Goal: Information Seeking & Learning: Learn about a topic

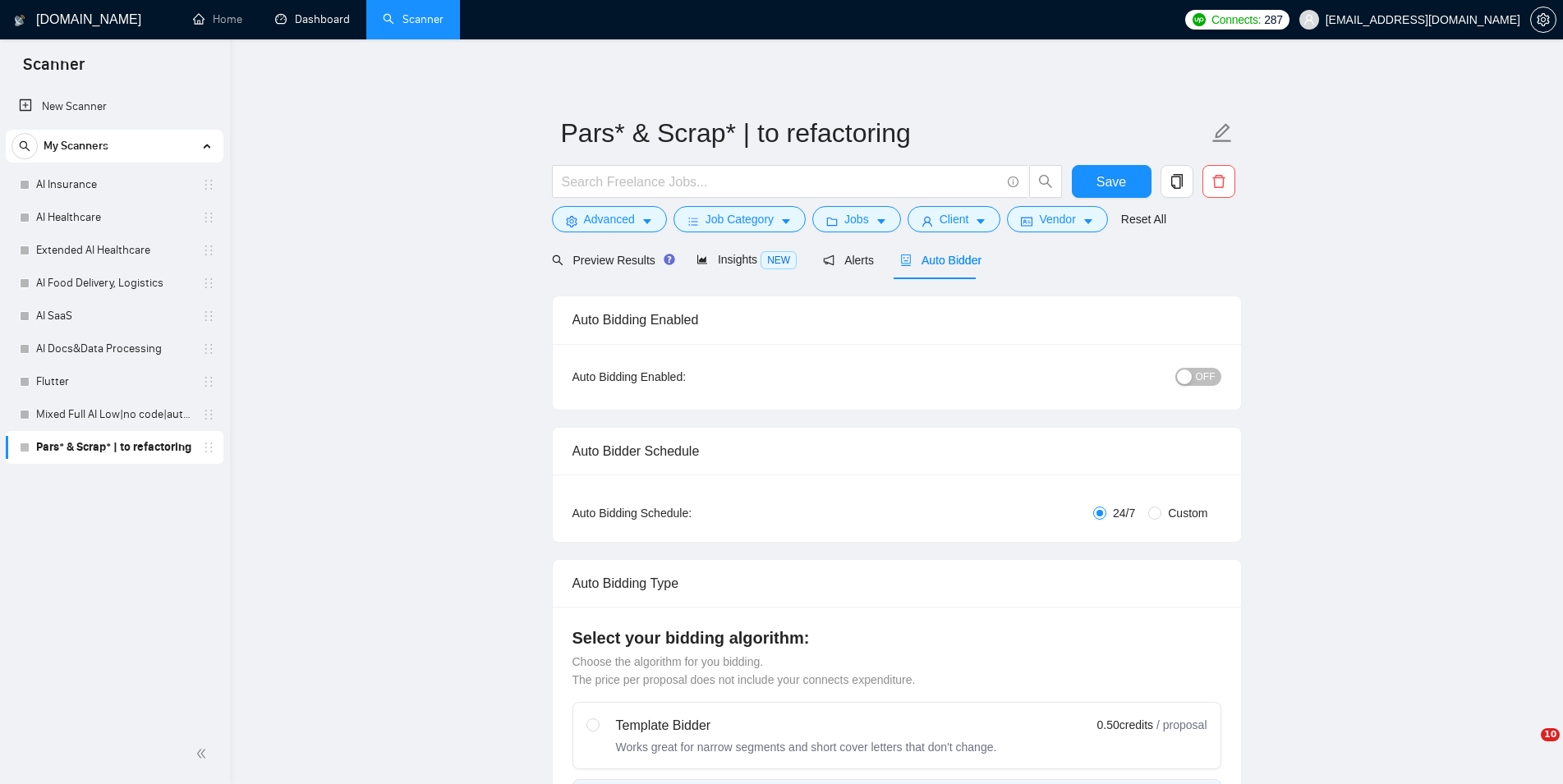
click at [303, 16] on link "Dashboard" at bounding box center [313, 19] width 75 height 14
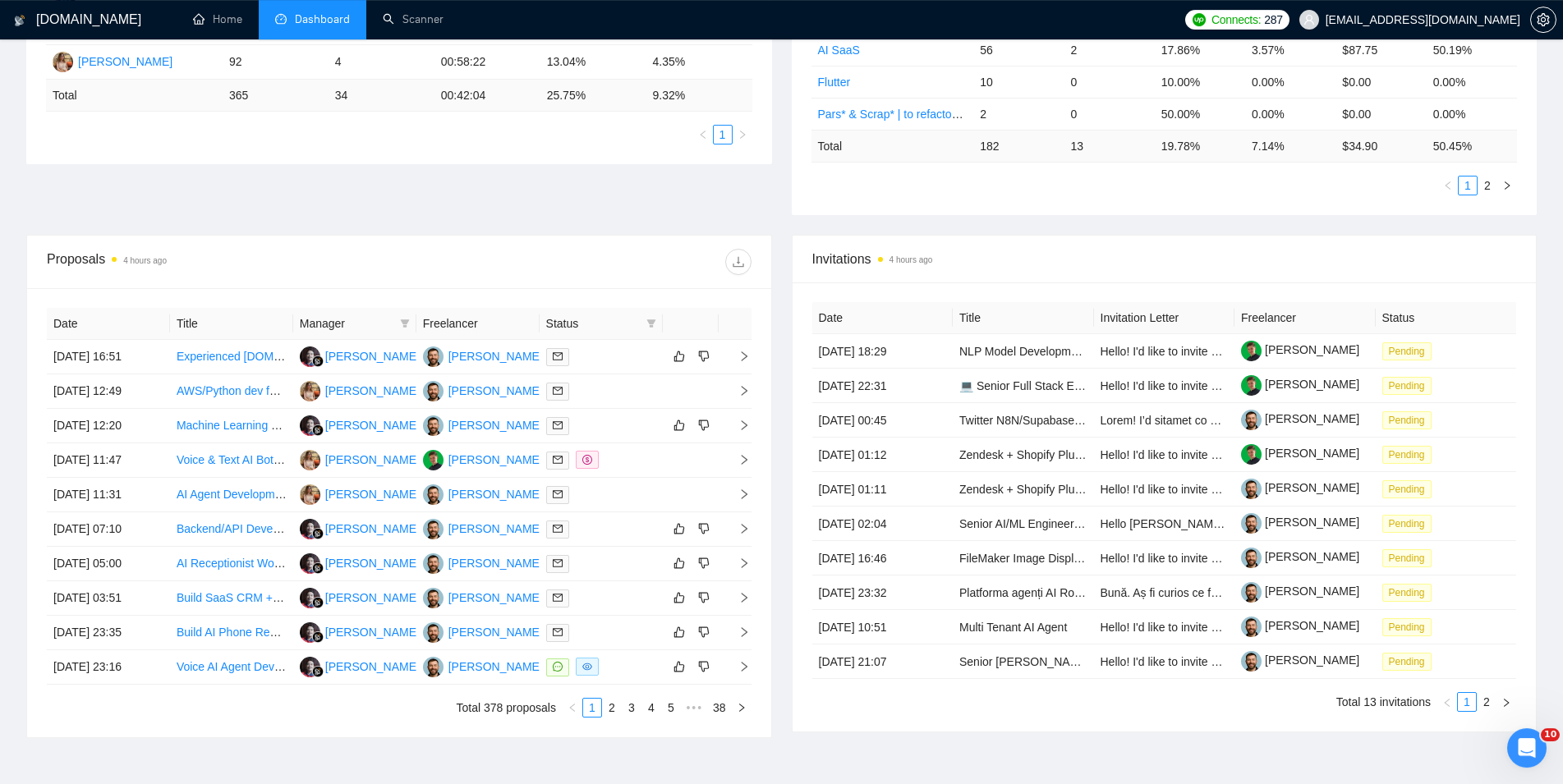
scroll to position [419, 0]
click at [606, 699] on div "Date Title Manager Freelancer Status [DATE] 16:51 Experienced [DOMAIN_NAME] & S…" at bounding box center [399, 511] width 705 height 409
click at [612, 710] on link "2" at bounding box center [611, 706] width 18 height 18
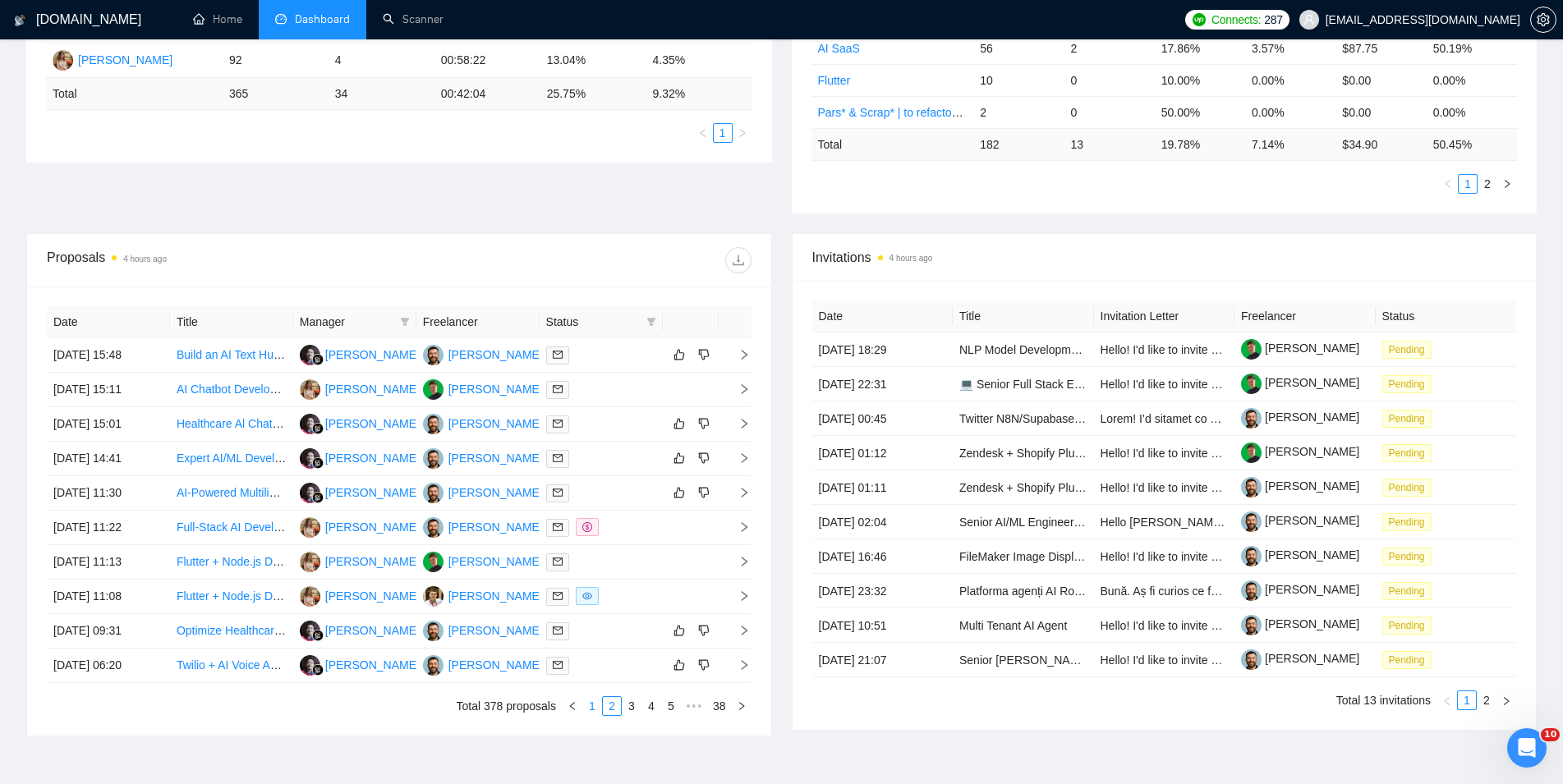
click at [596, 705] on link "1" at bounding box center [592, 706] width 18 height 18
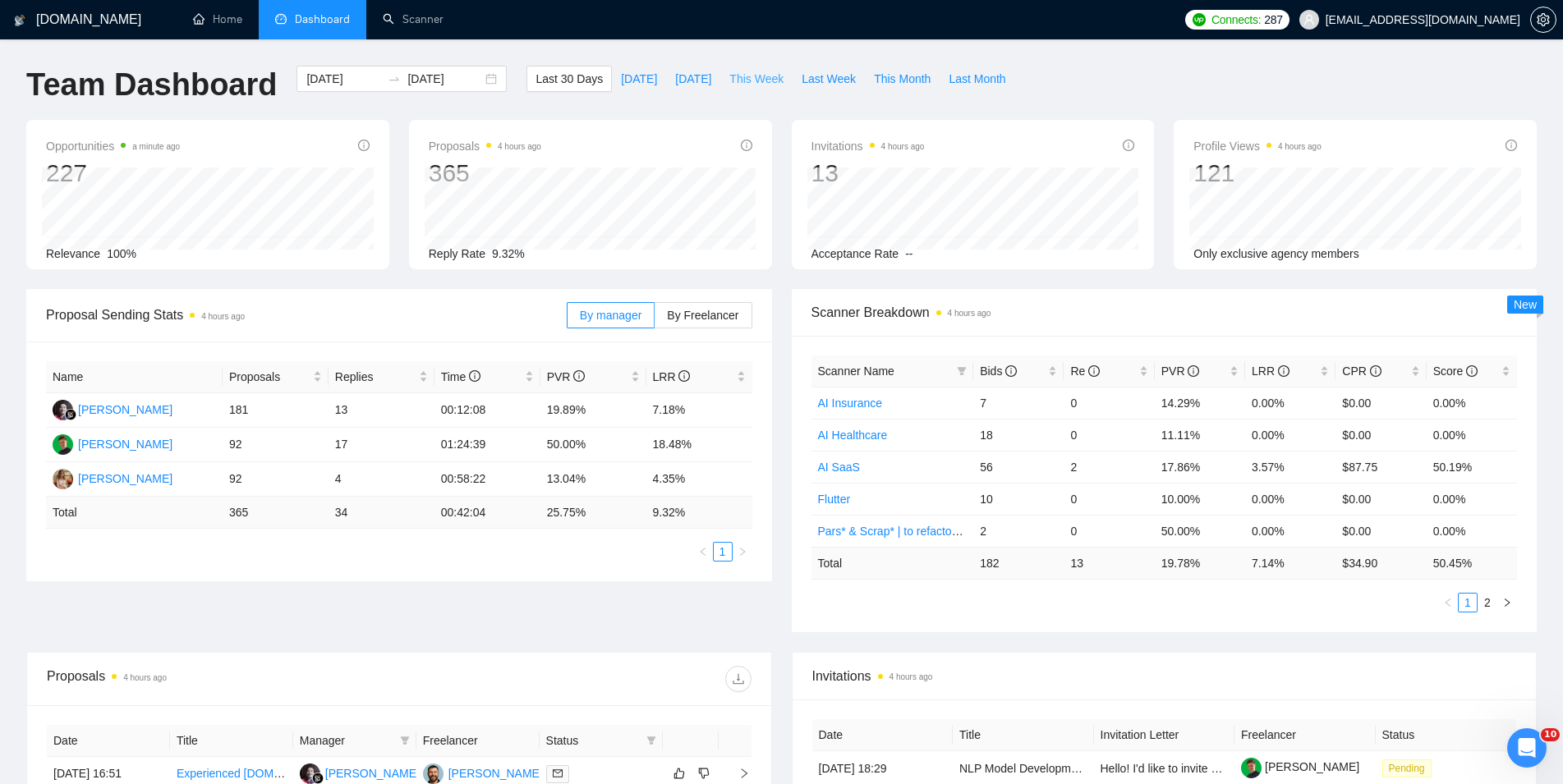
click at [740, 76] on span "This Week" at bounding box center [756, 79] width 54 height 18
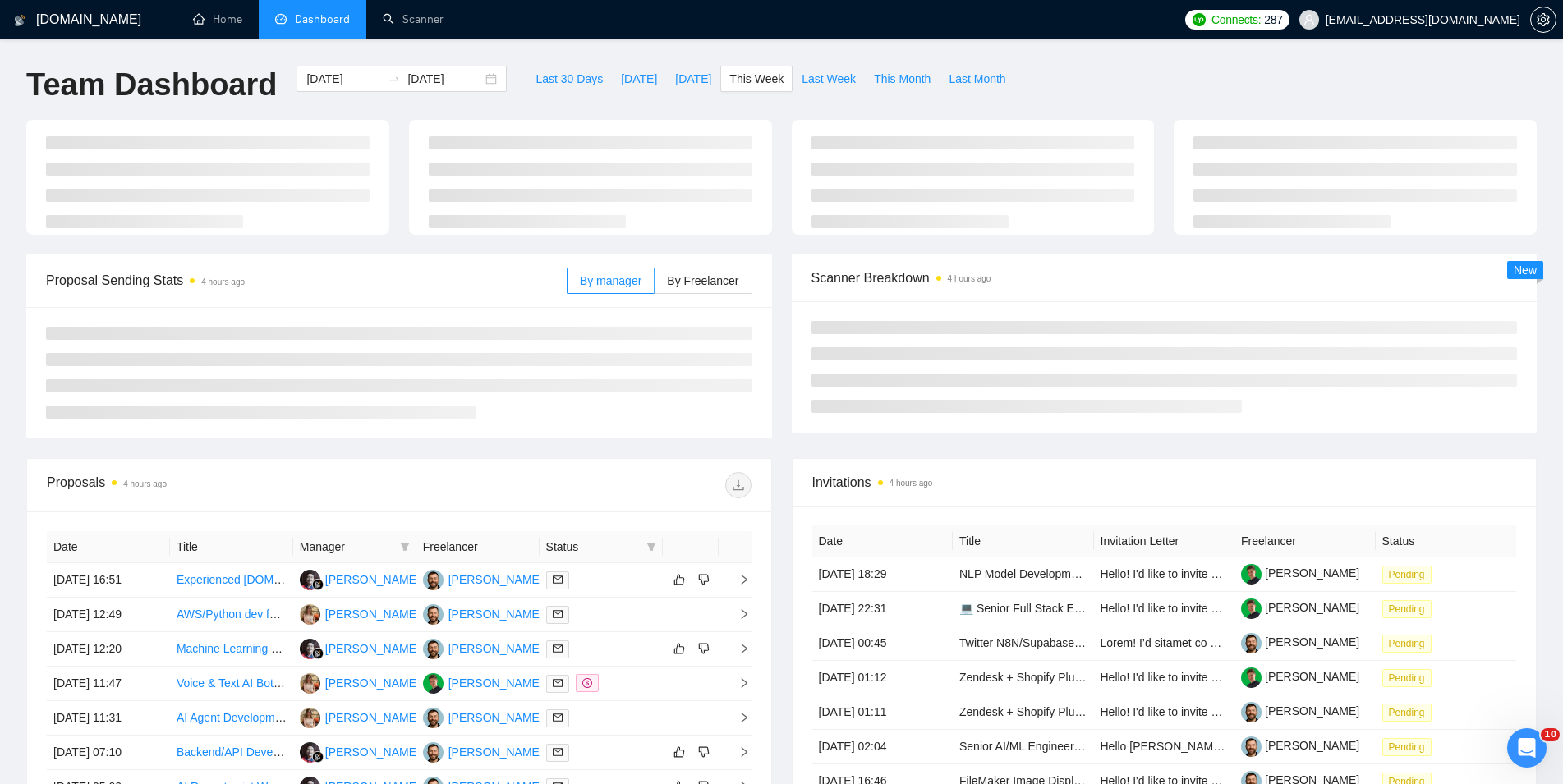
type input "[DATE]"
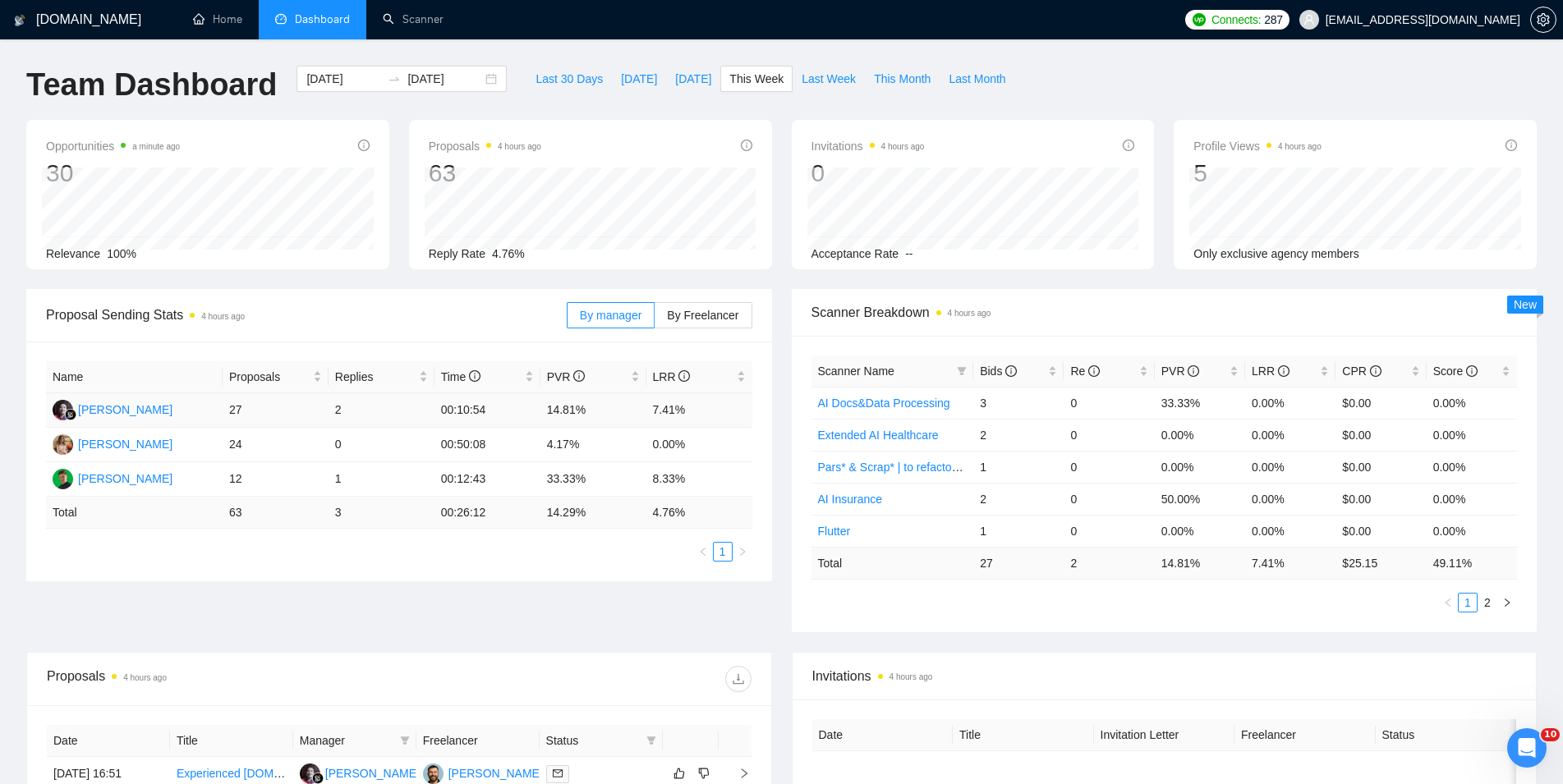
drag, startPoint x: 711, startPoint y: 416, endPoint x: 211, endPoint y: 416, distance: 500.0
click at [211, 416] on tr "[PERSON_NAME] 27 2 00:10:54 14.81% 7.41%" at bounding box center [399, 411] width 706 height 35
copy tr "27 2 00:10:54 14.81% 7.41%"
click at [356, 347] on div "Name Proposals Replies Time PVR LRR [PERSON_NAME] 27 2 00:10:54 14.81% 7.41% [P…" at bounding box center [399, 461] width 746 height 240
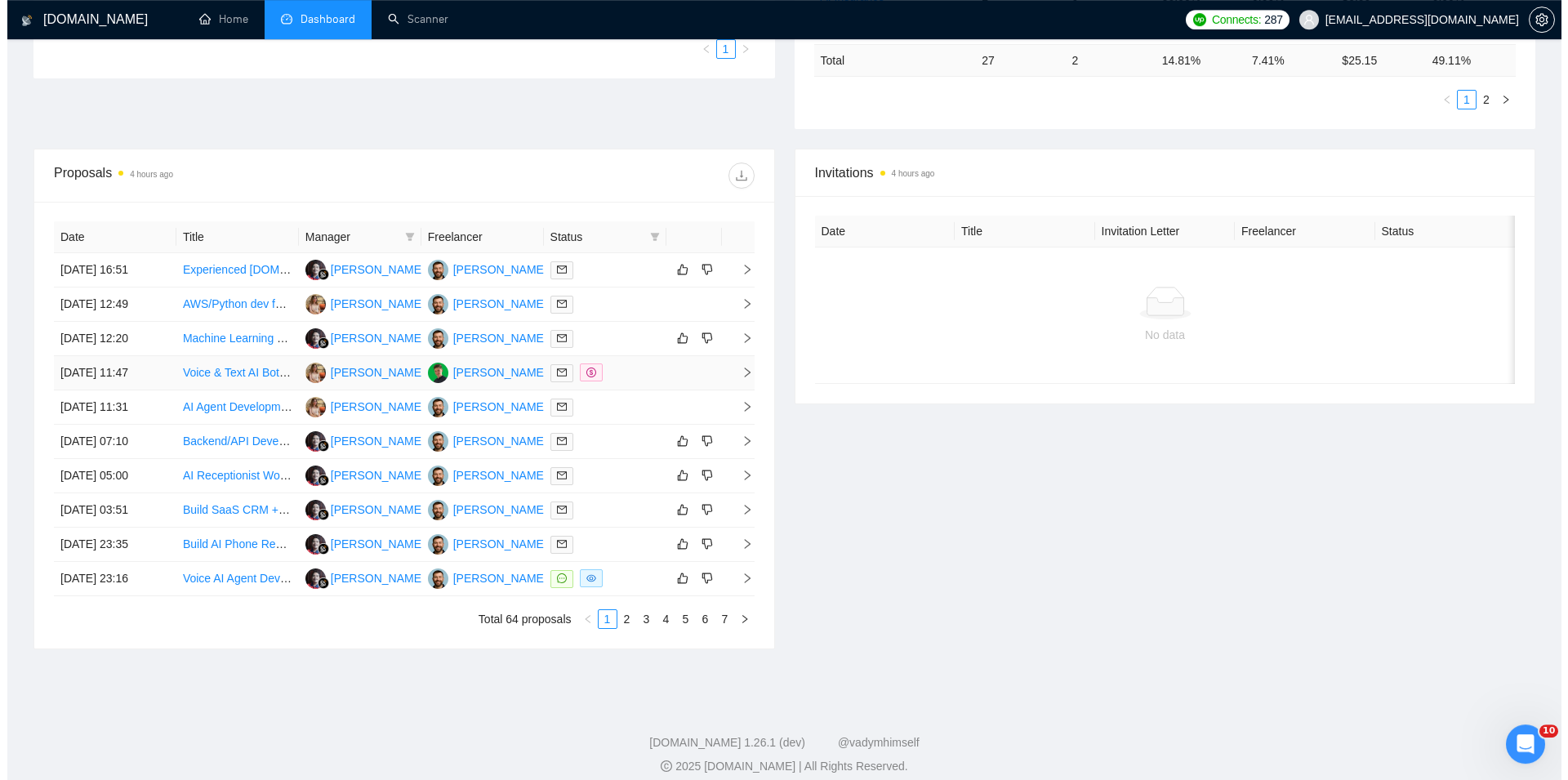
scroll to position [519, 0]
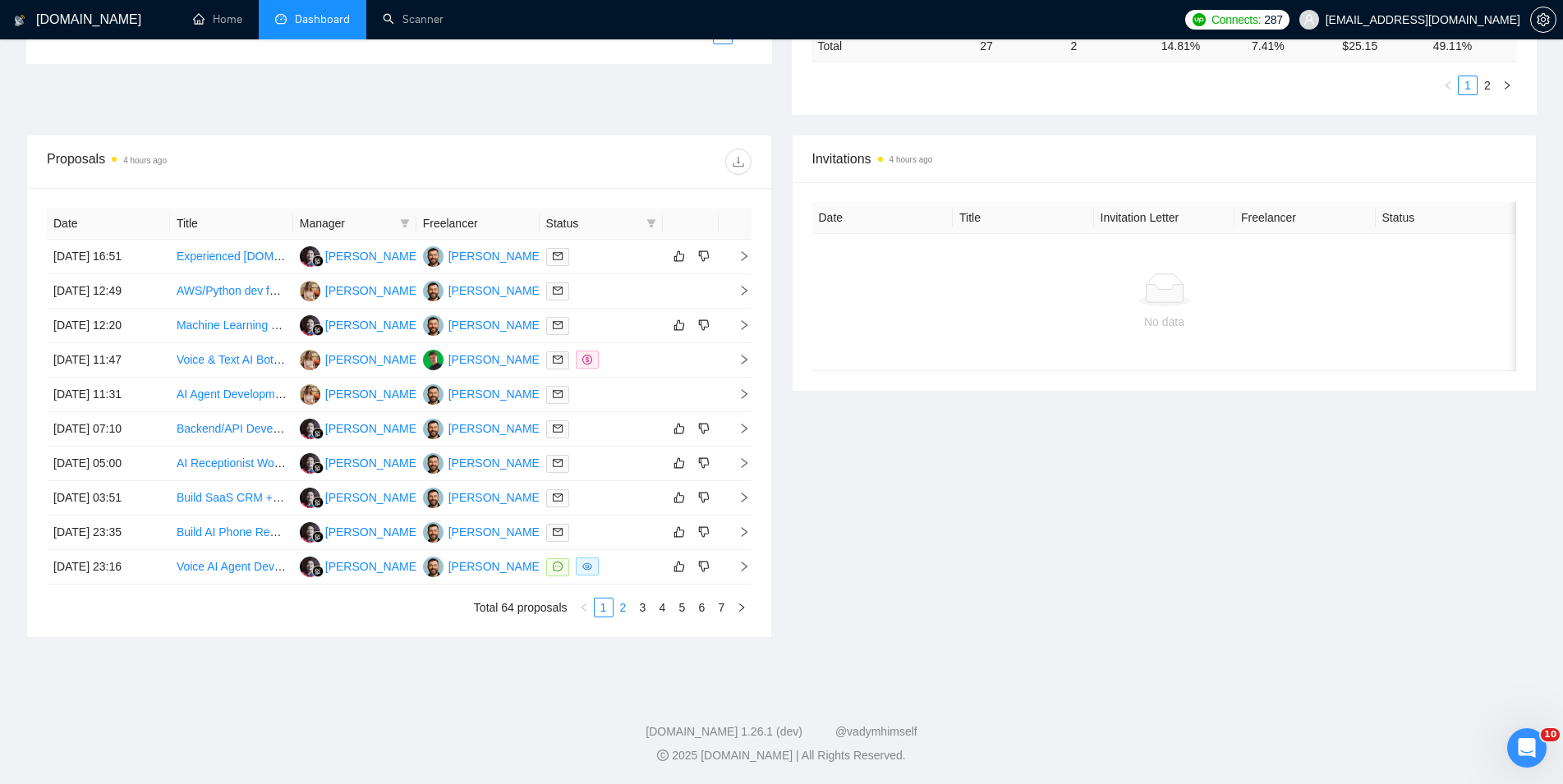
click at [626, 611] on link "2" at bounding box center [623, 608] width 18 height 18
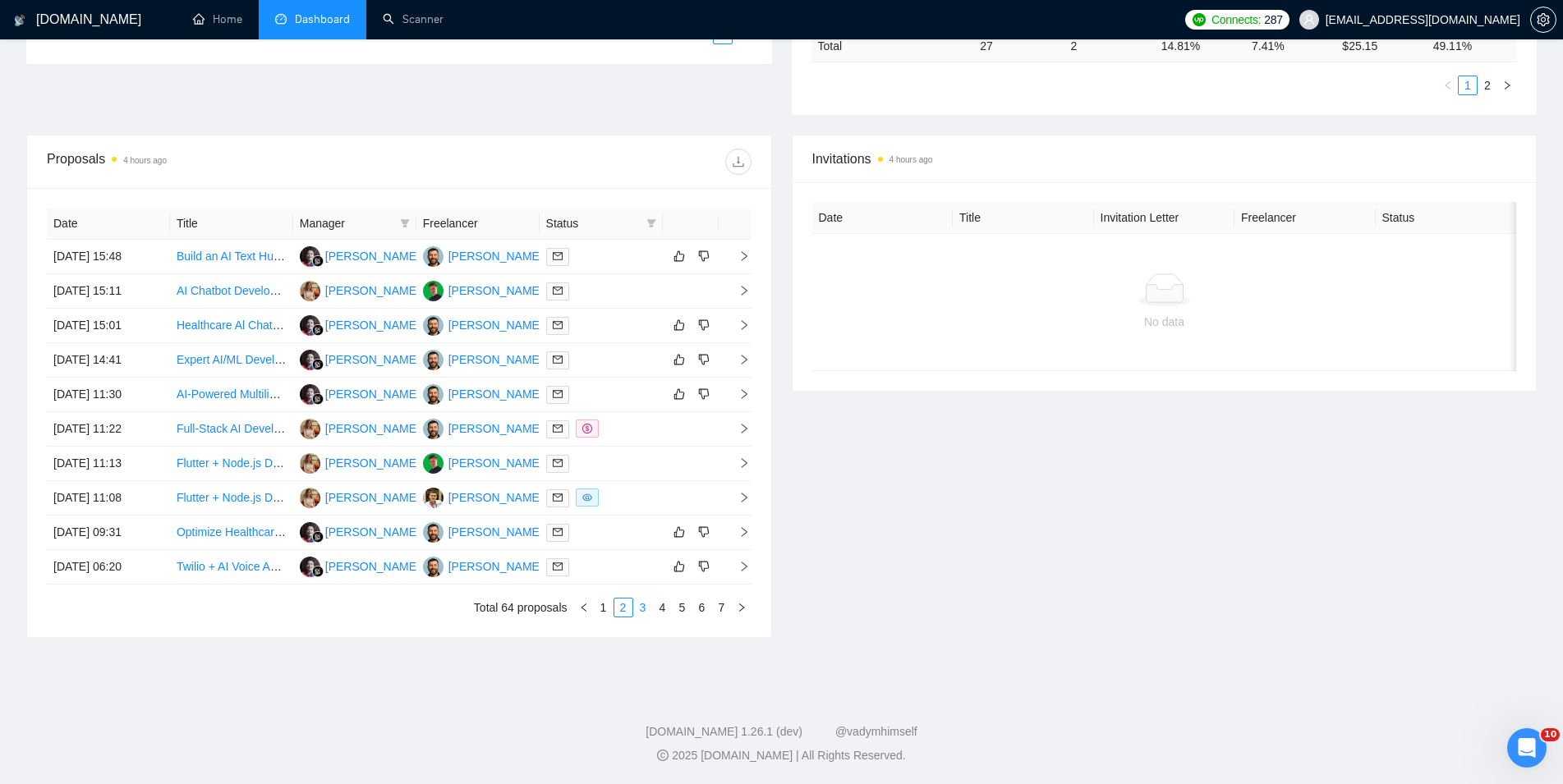
click at [644, 611] on link "3" at bounding box center [643, 608] width 18 height 18
click at [587, 605] on icon "left" at bounding box center [583, 607] width 10 height 10
click at [172, 496] on td "Flutter + Node.js Developer for AI Chat App for People with Special Needs" at bounding box center [231, 499] width 123 height 35
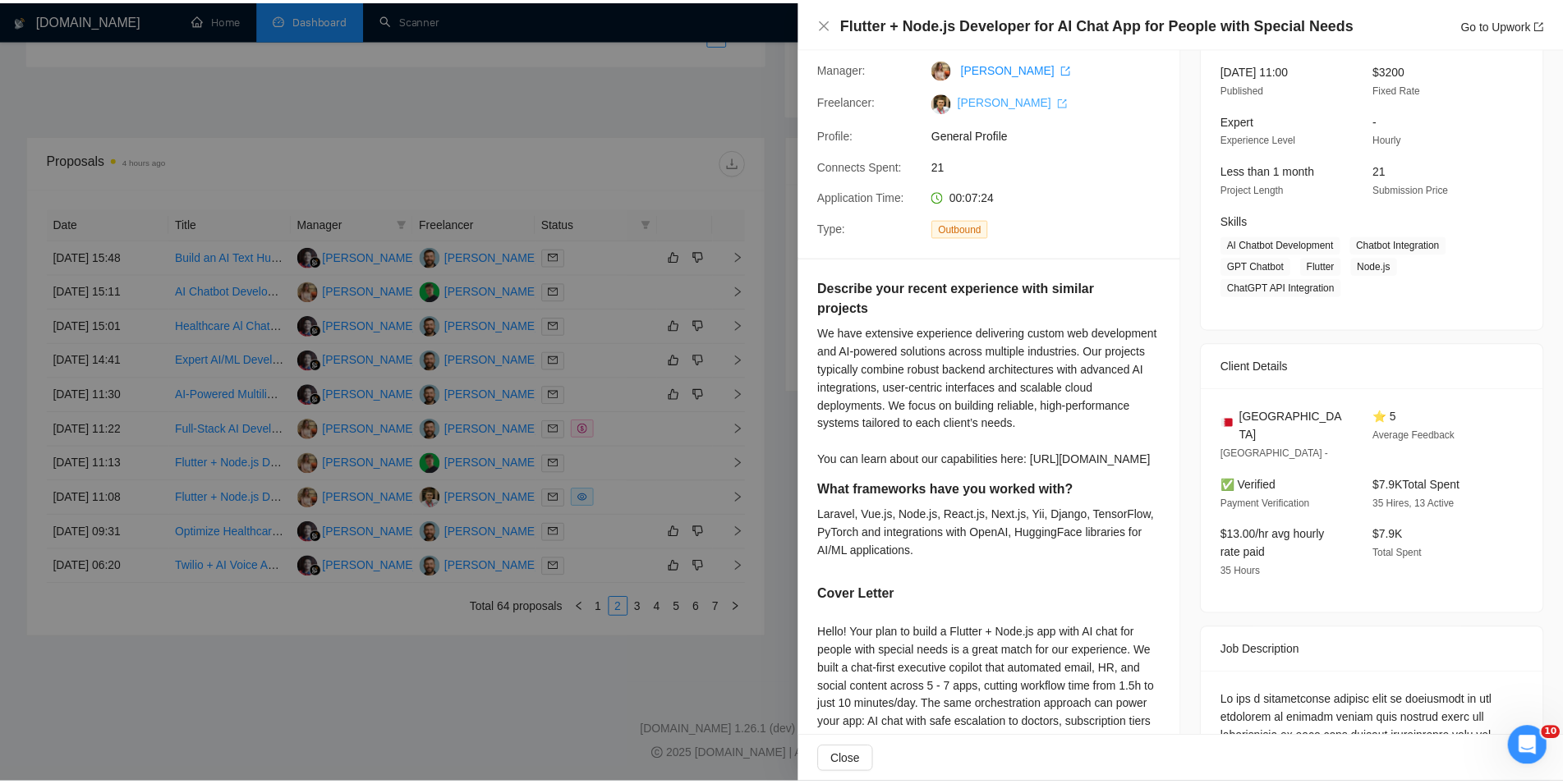
scroll to position [0, 0]
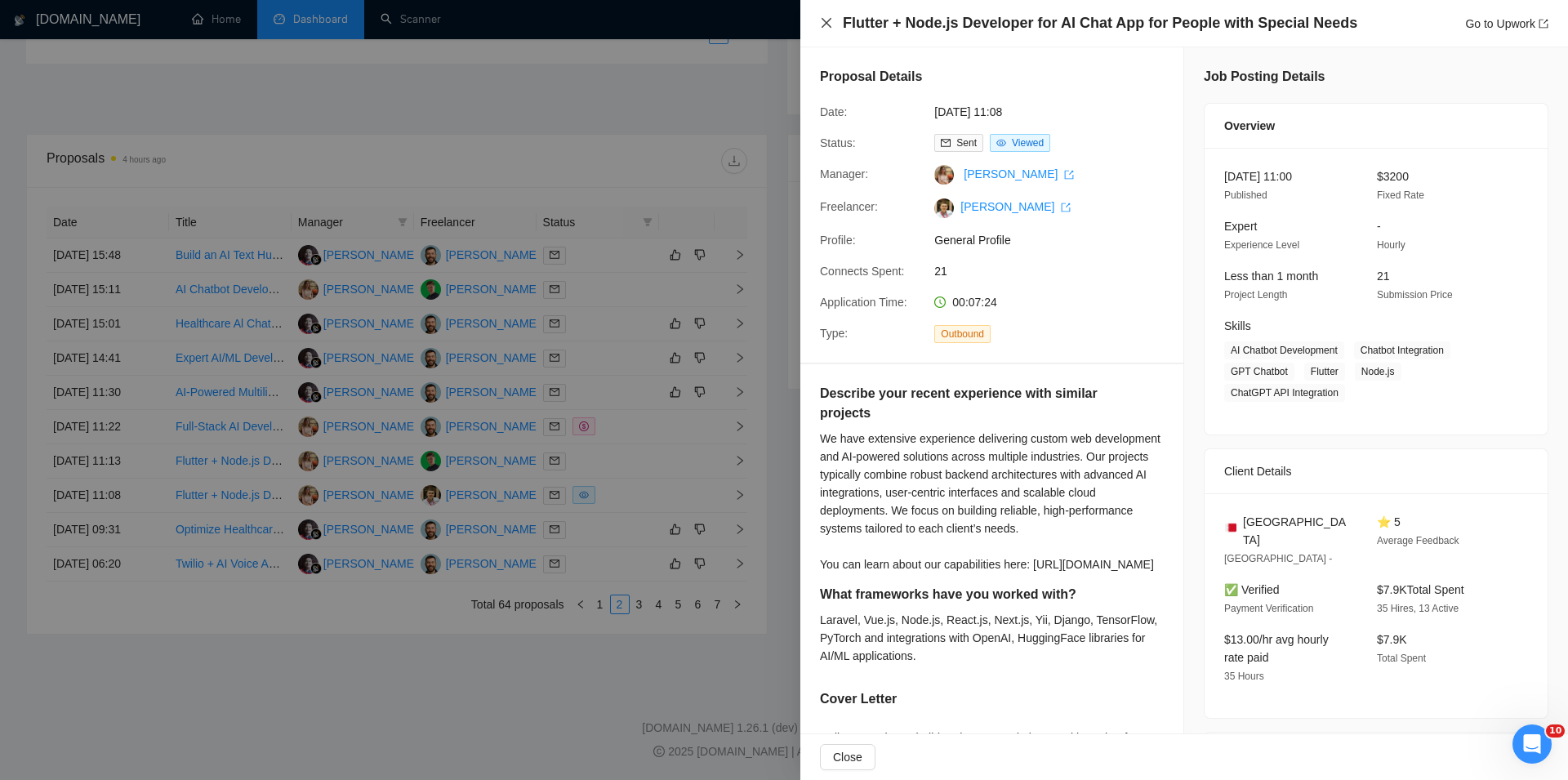
click at [820, 29] on icon "close" at bounding box center [826, 23] width 13 height 13
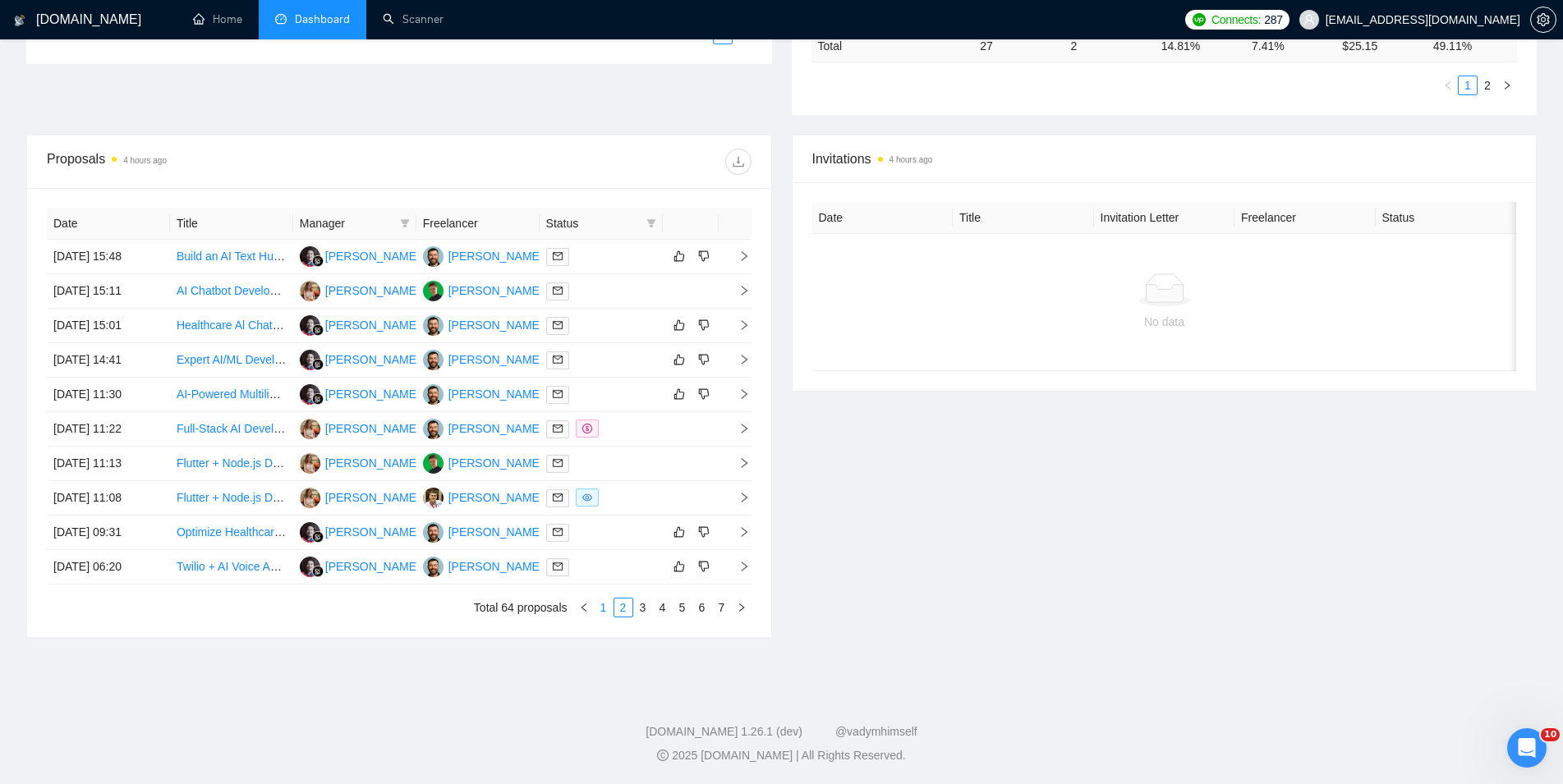
click at [609, 609] on link "1" at bounding box center [603, 608] width 18 height 18
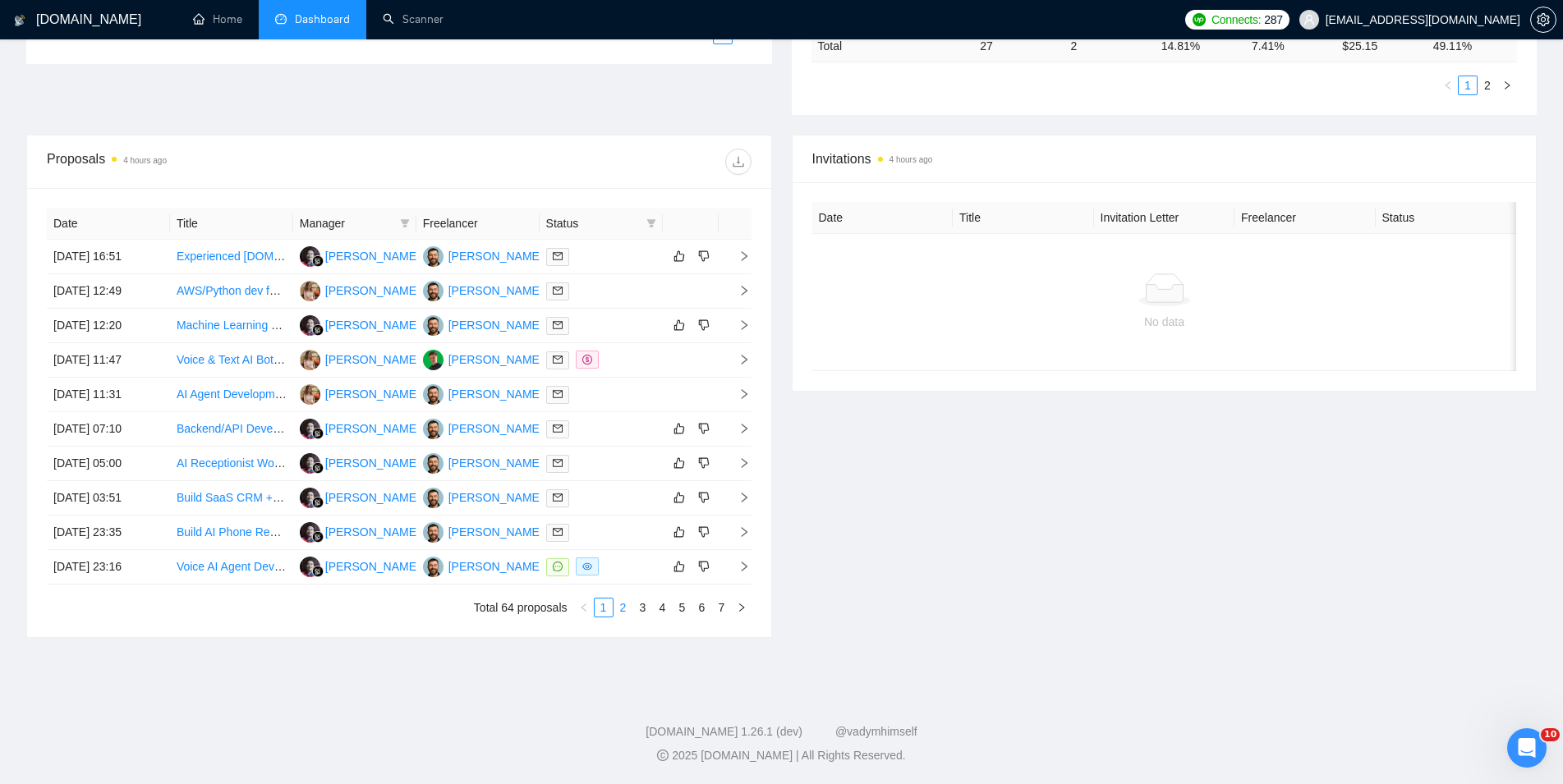
click at [620, 609] on link "2" at bounding box center [623, 608] width 18 height 18
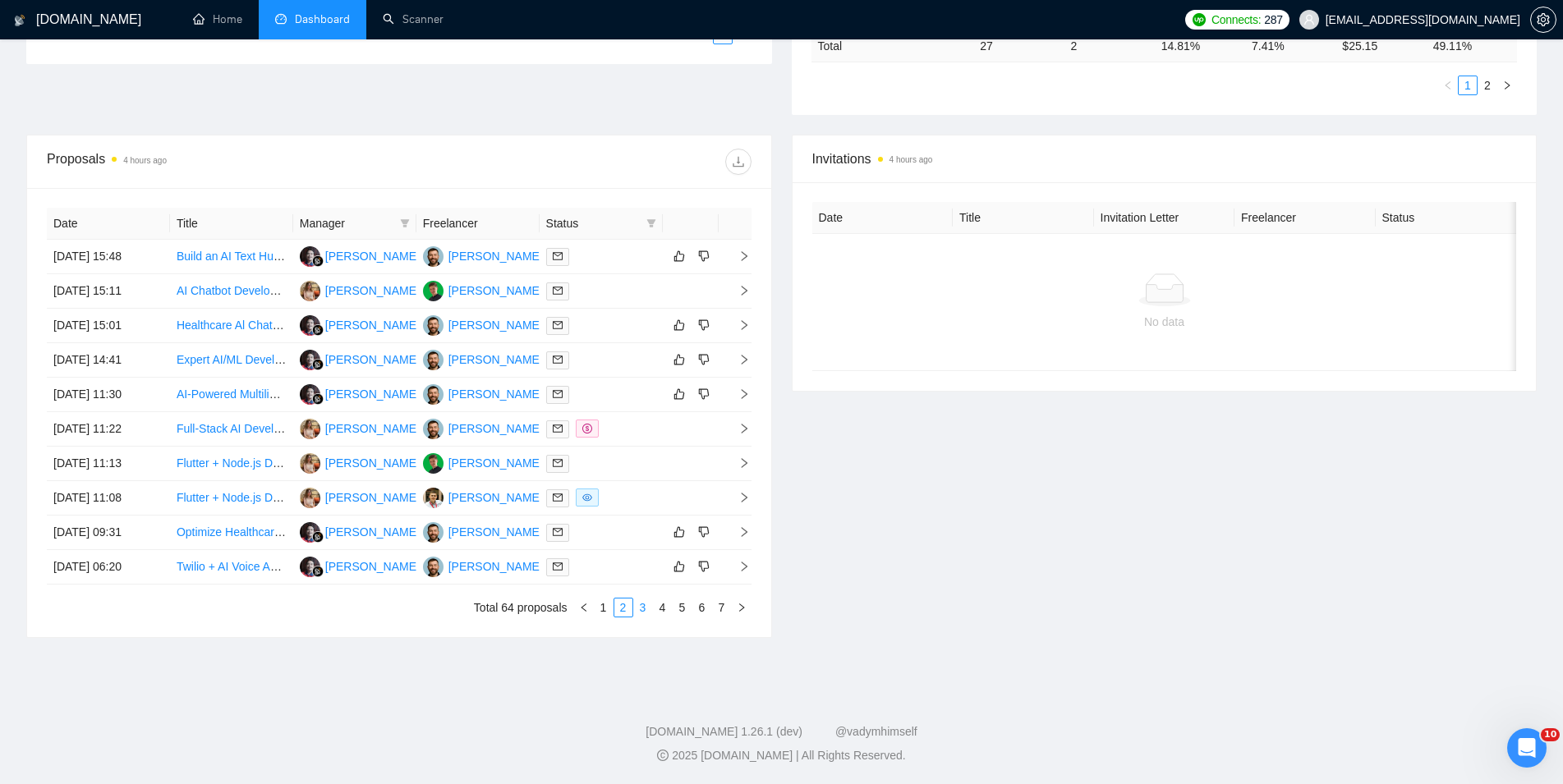
click at [644, 609] on link "3" at bounding box center [643, 608] width 18 height 18
click at [664, 609] on link "4" at bounding box center [663, 608] width 18 height 18
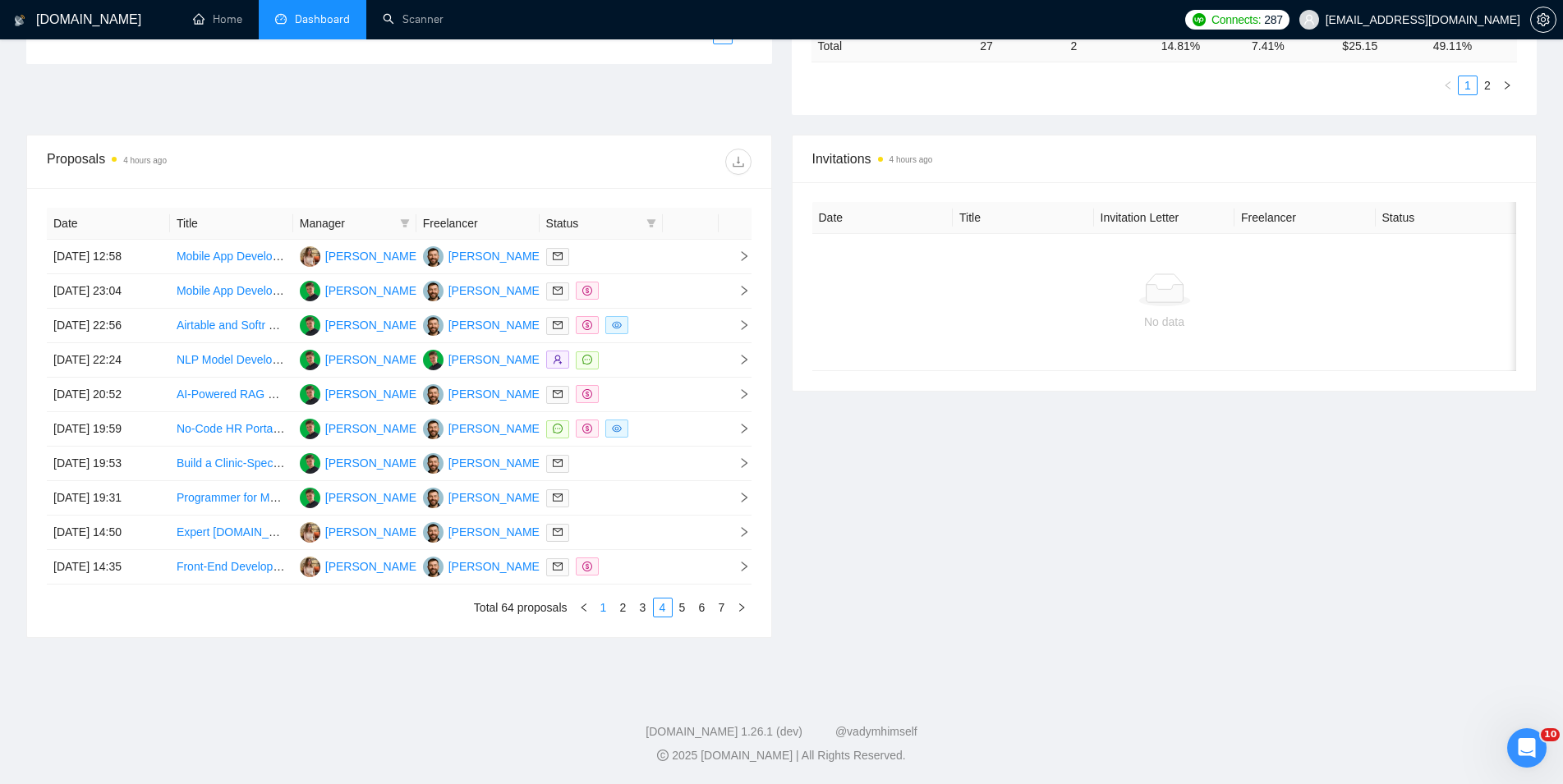
click at [609, 607] on link "1" at bounding box center [603, 608] width 18 height 18
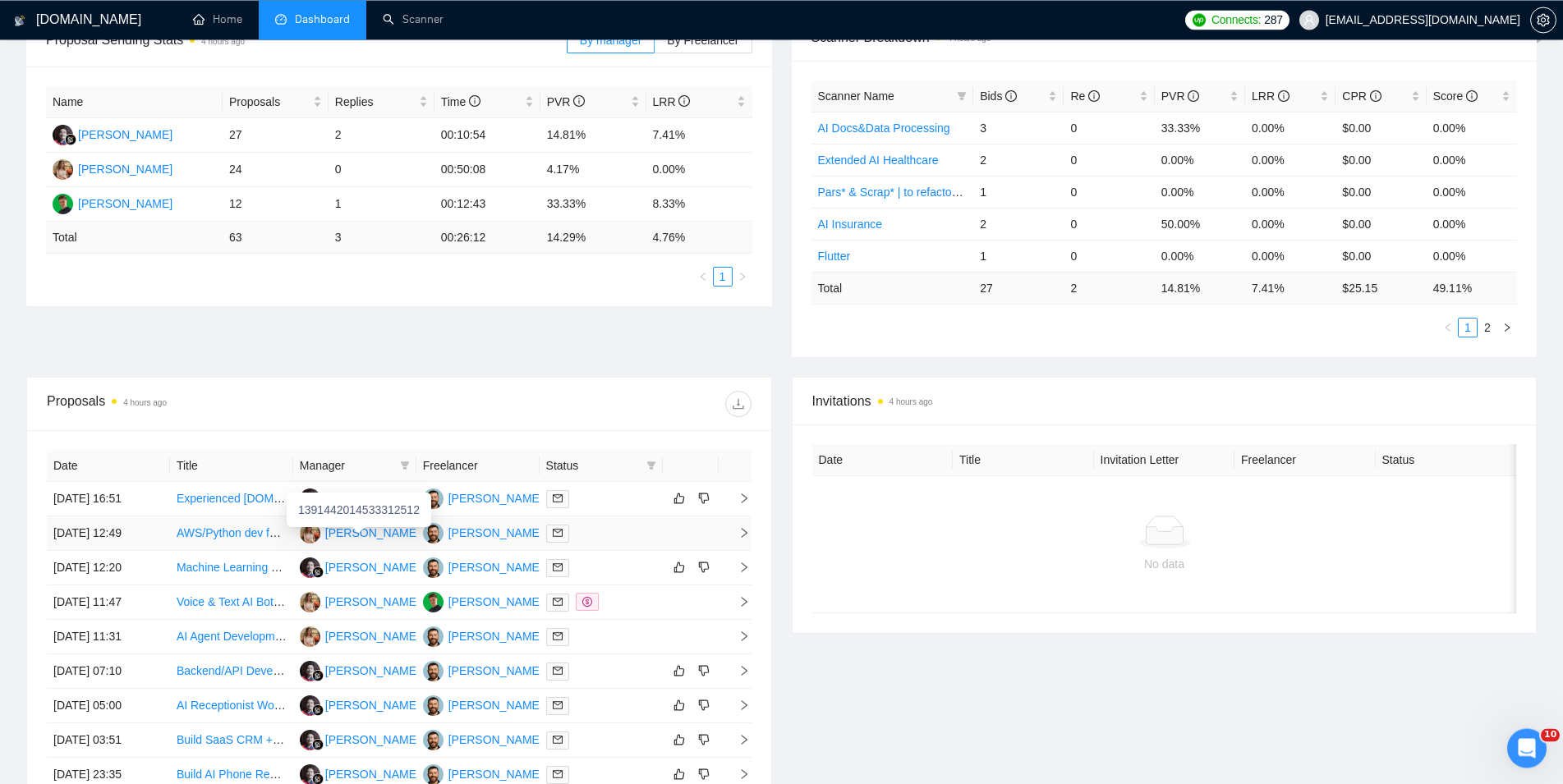
scroll to position [270, 0]
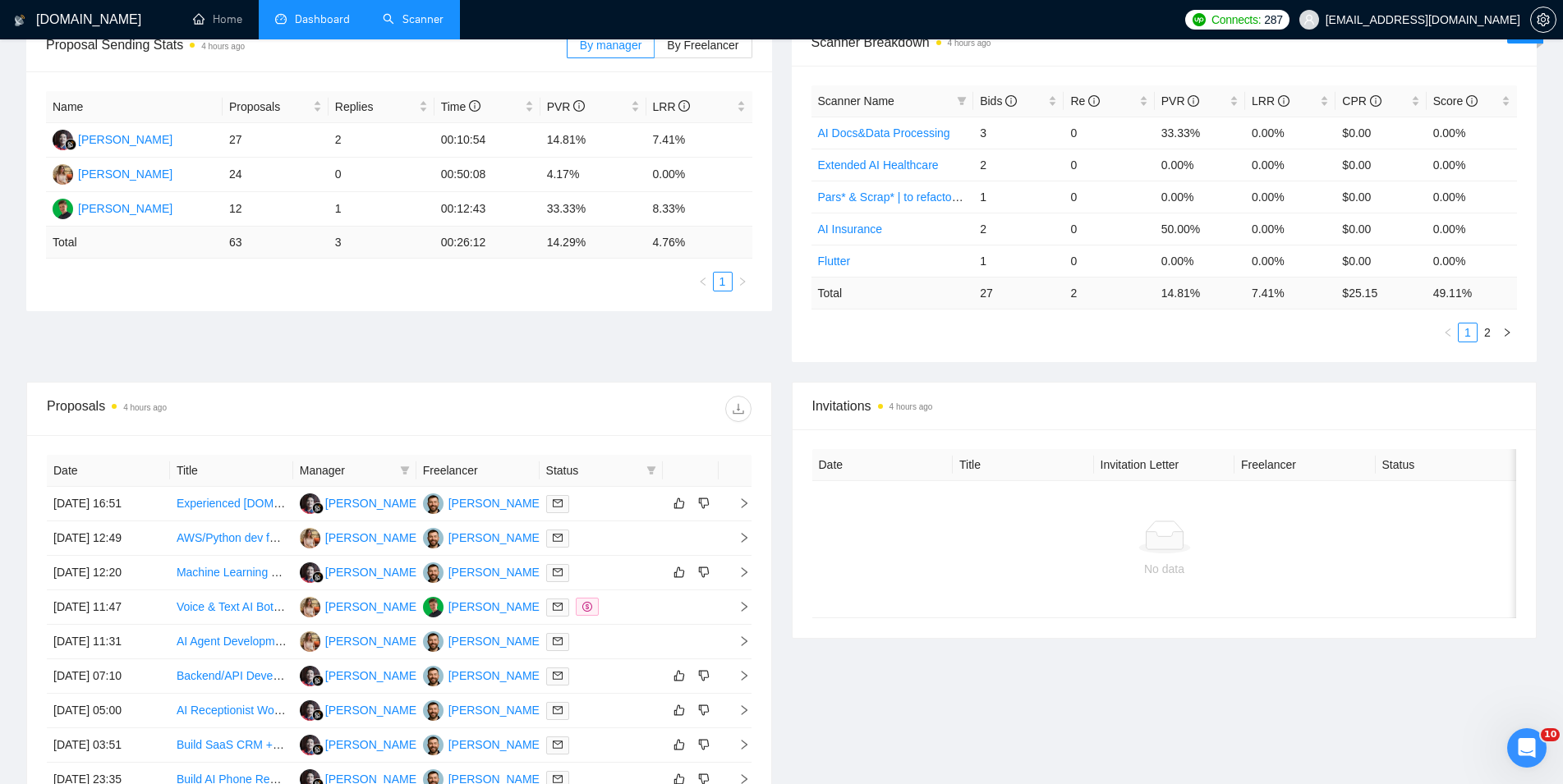
click at [436, 12] on link "Scanner" at bounding box center [413, 19] width 61 height 14
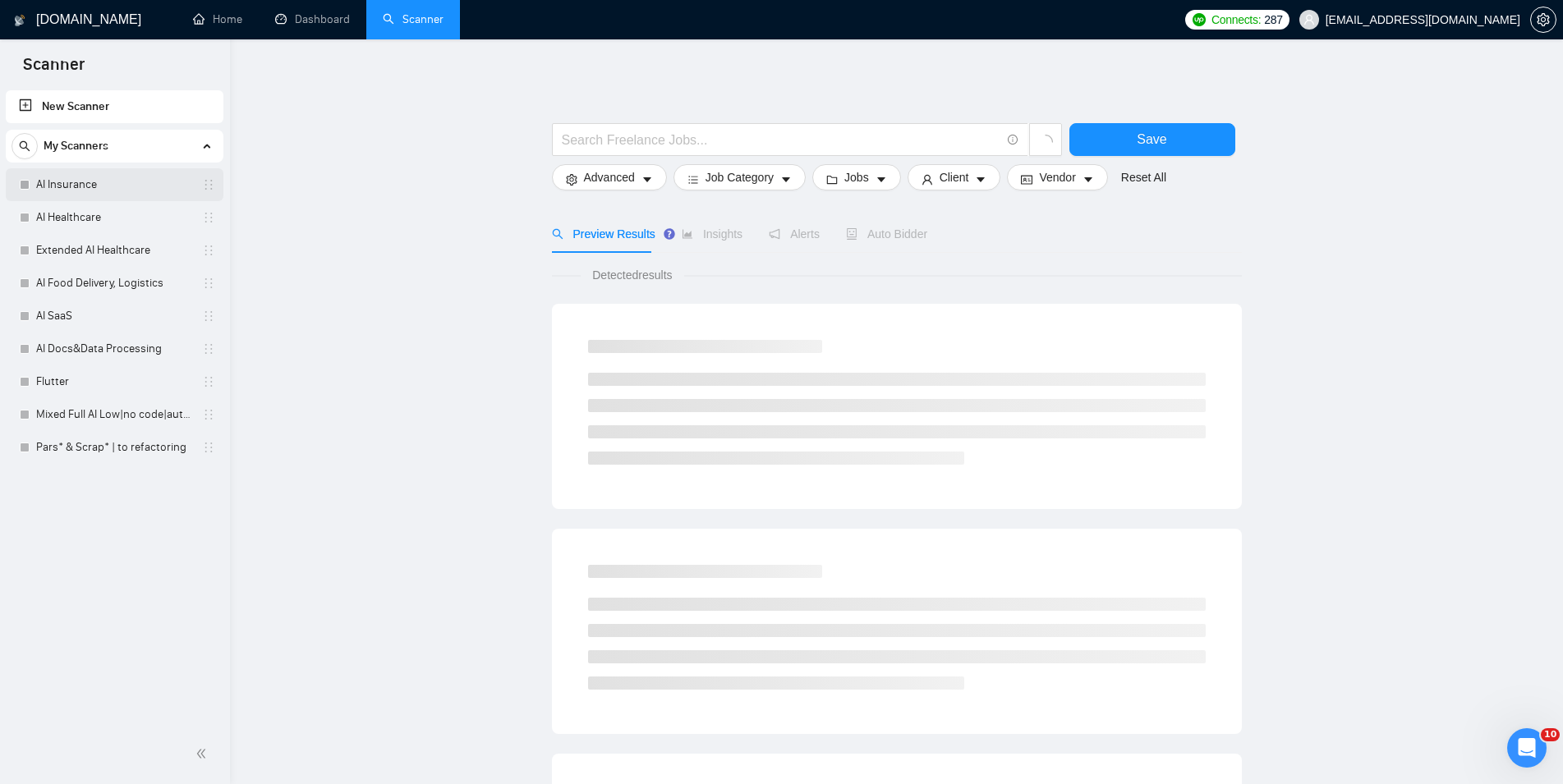
click at [111, 182] on link "AI Insurance" at bounding box center [114, 185] width 156 height 33
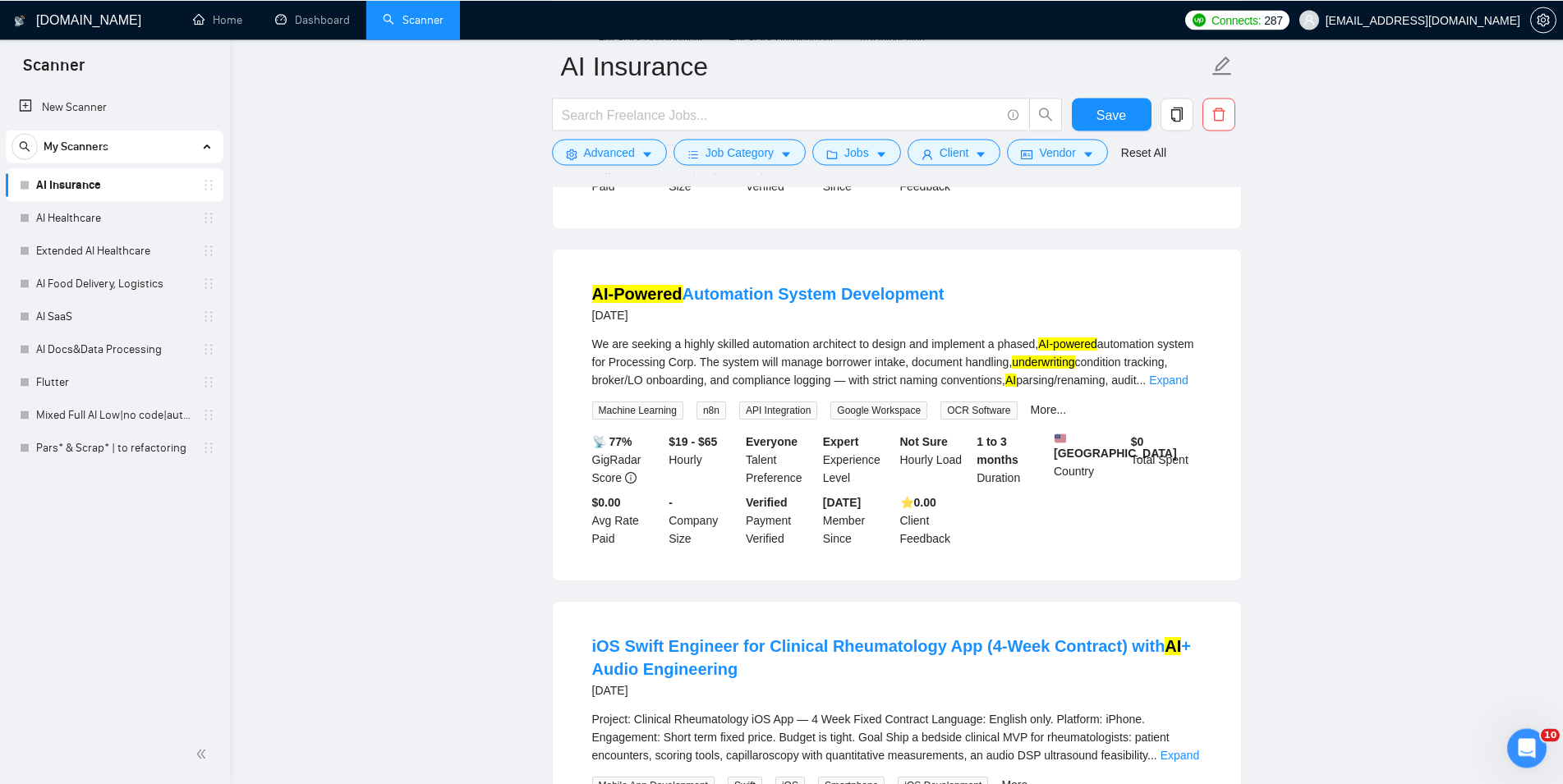
scroll to position [921, 0]
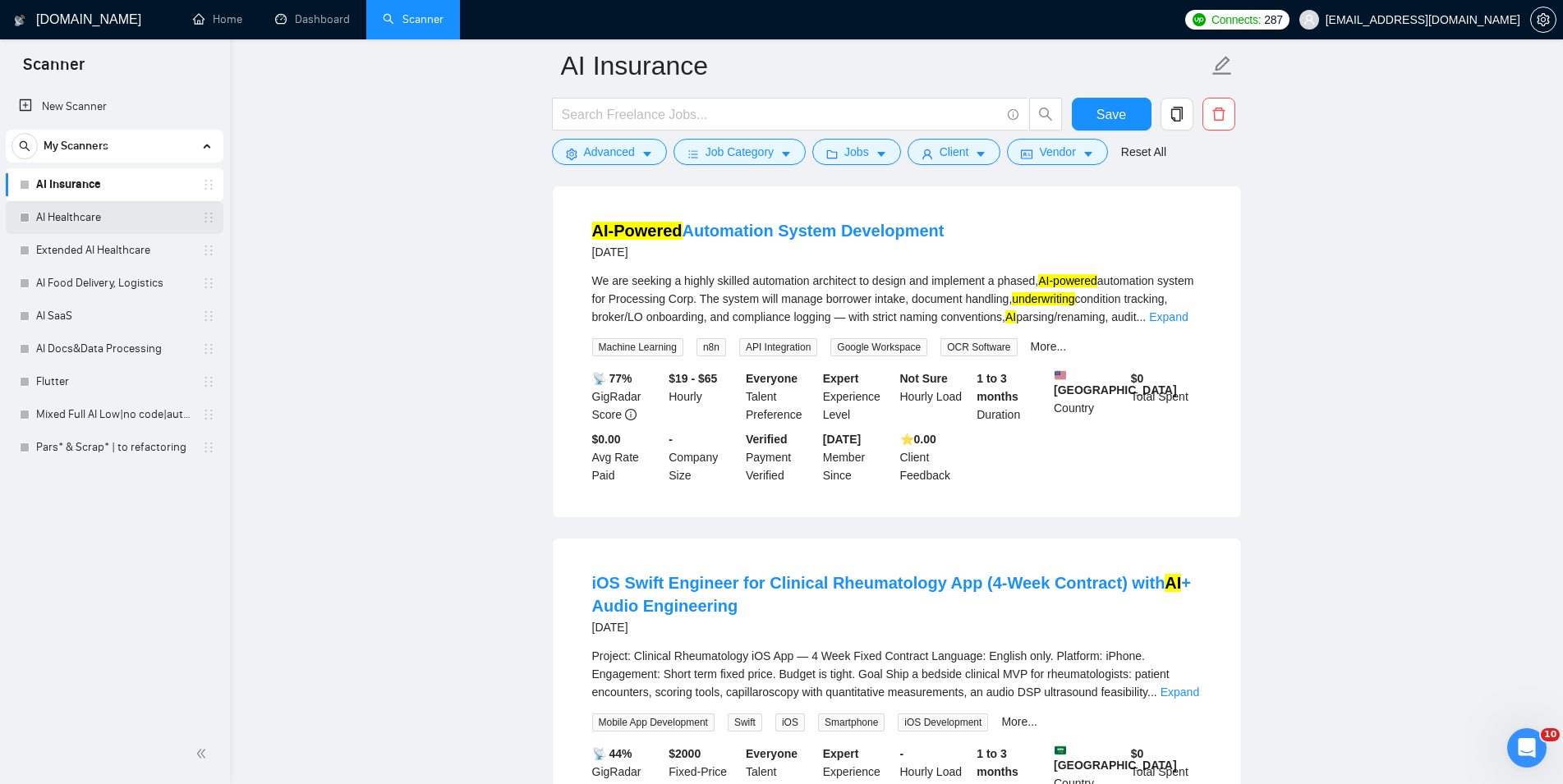
click at [127, 214] on link "AI Healthcare" at bounding box center [114, 217] width 156 height 33
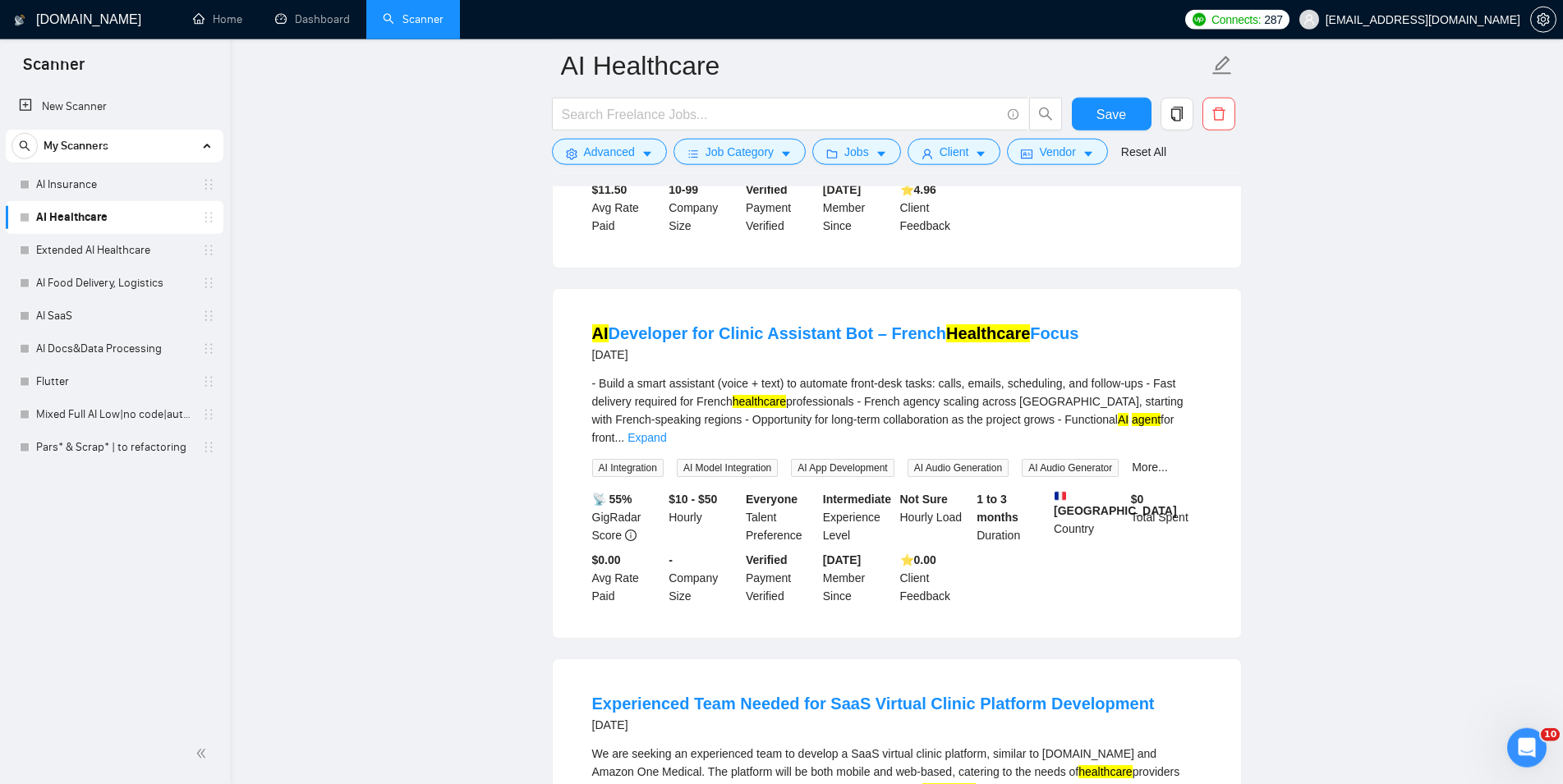
scroll to position [1508, 0]
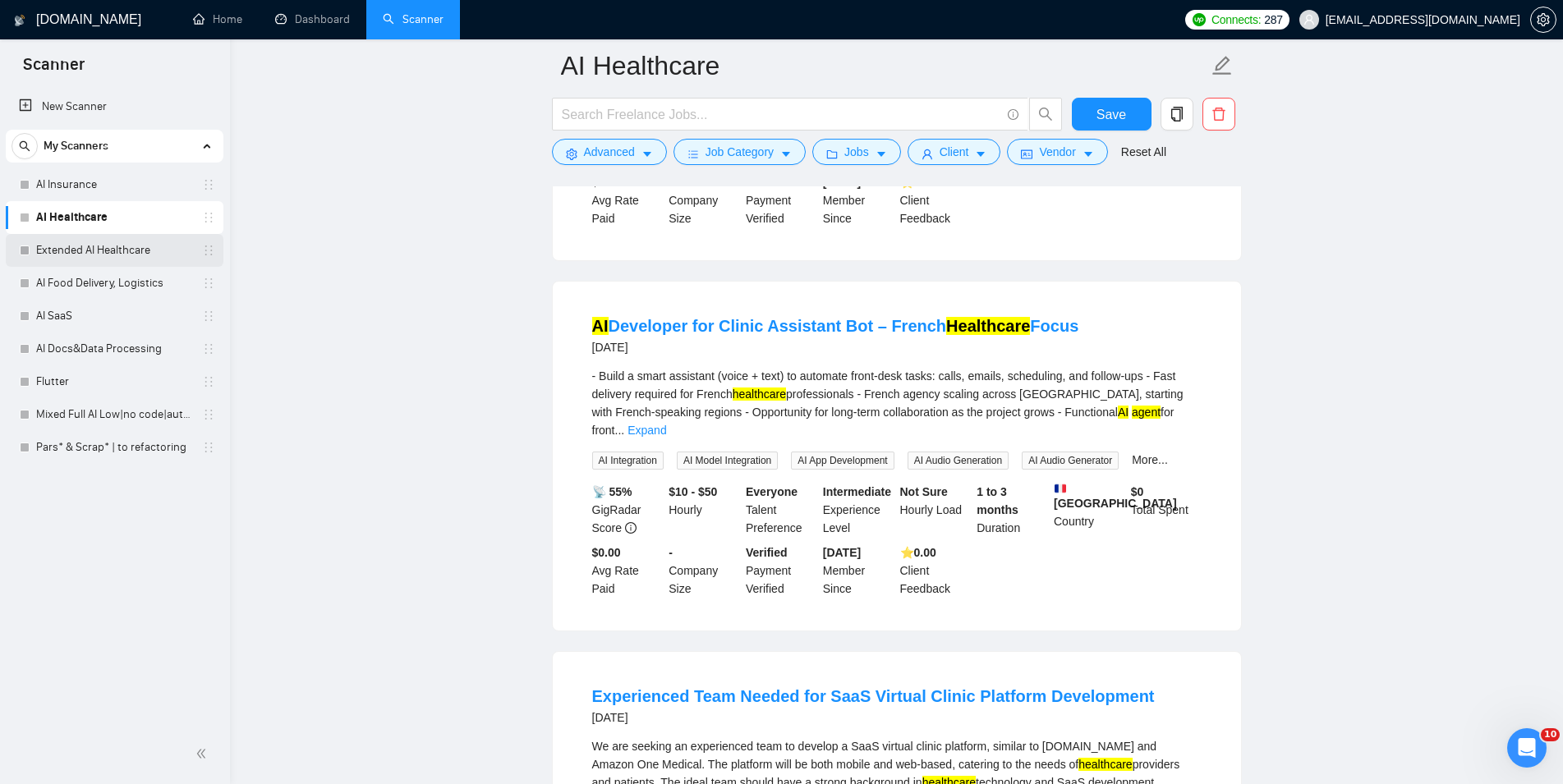
click at [118, 249] on link "Extended AI Healthcare" at bounding box center [114, 251] width 156 height 33
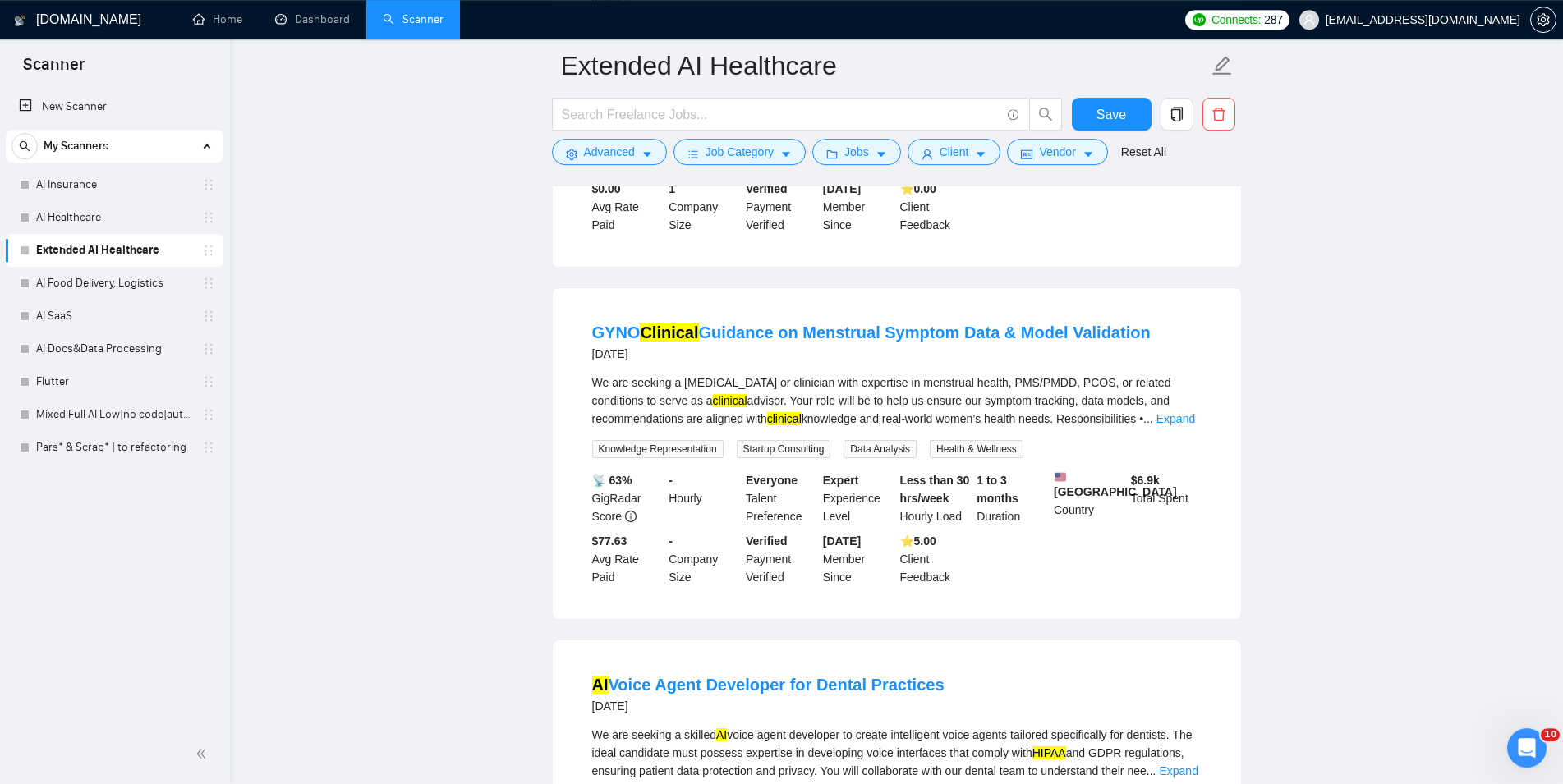
scroll to position [1843, 0]
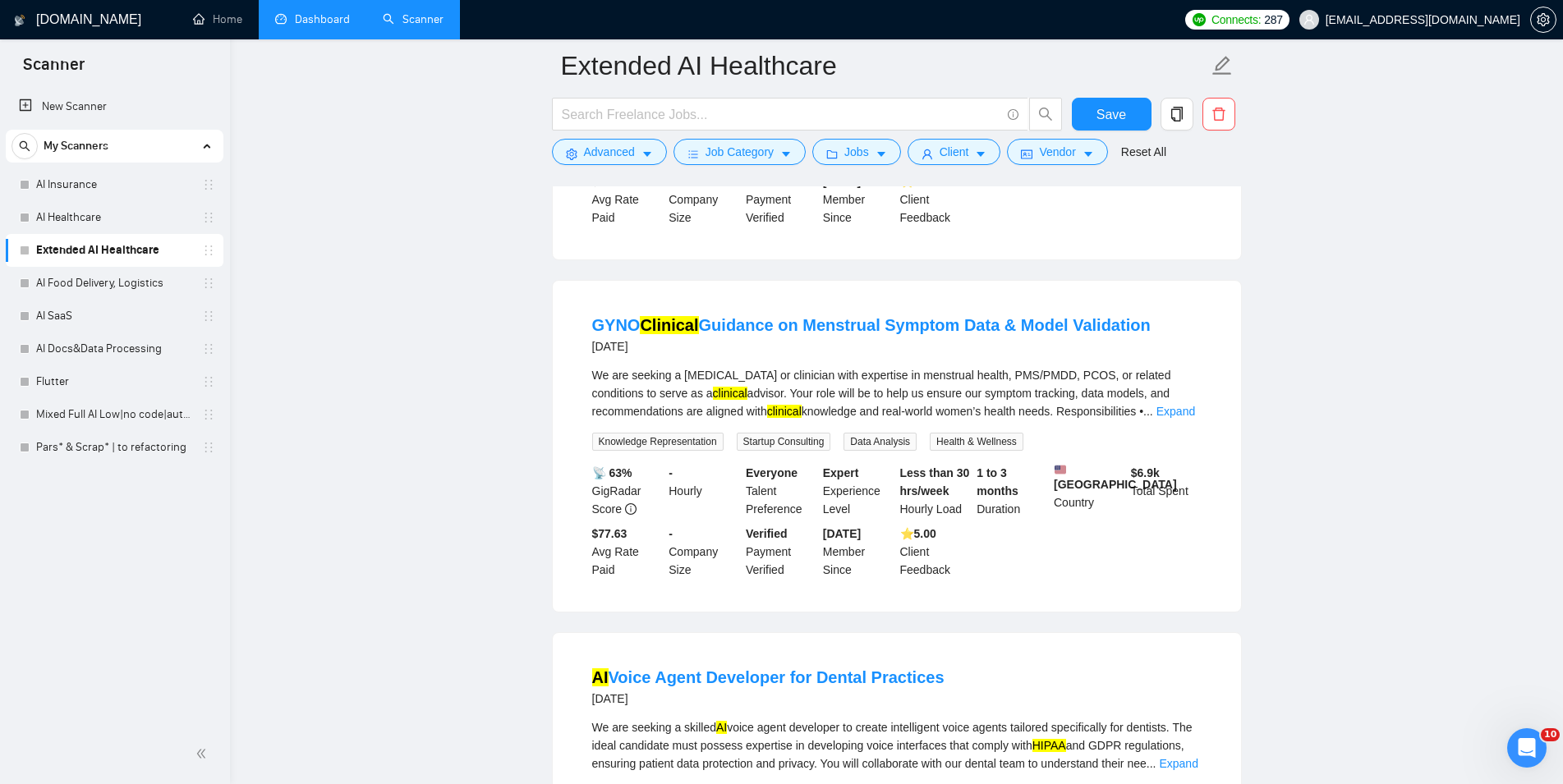
click at [298, 24] on link "Dashboard" at bounding box center [313, 19] width 75 height 14
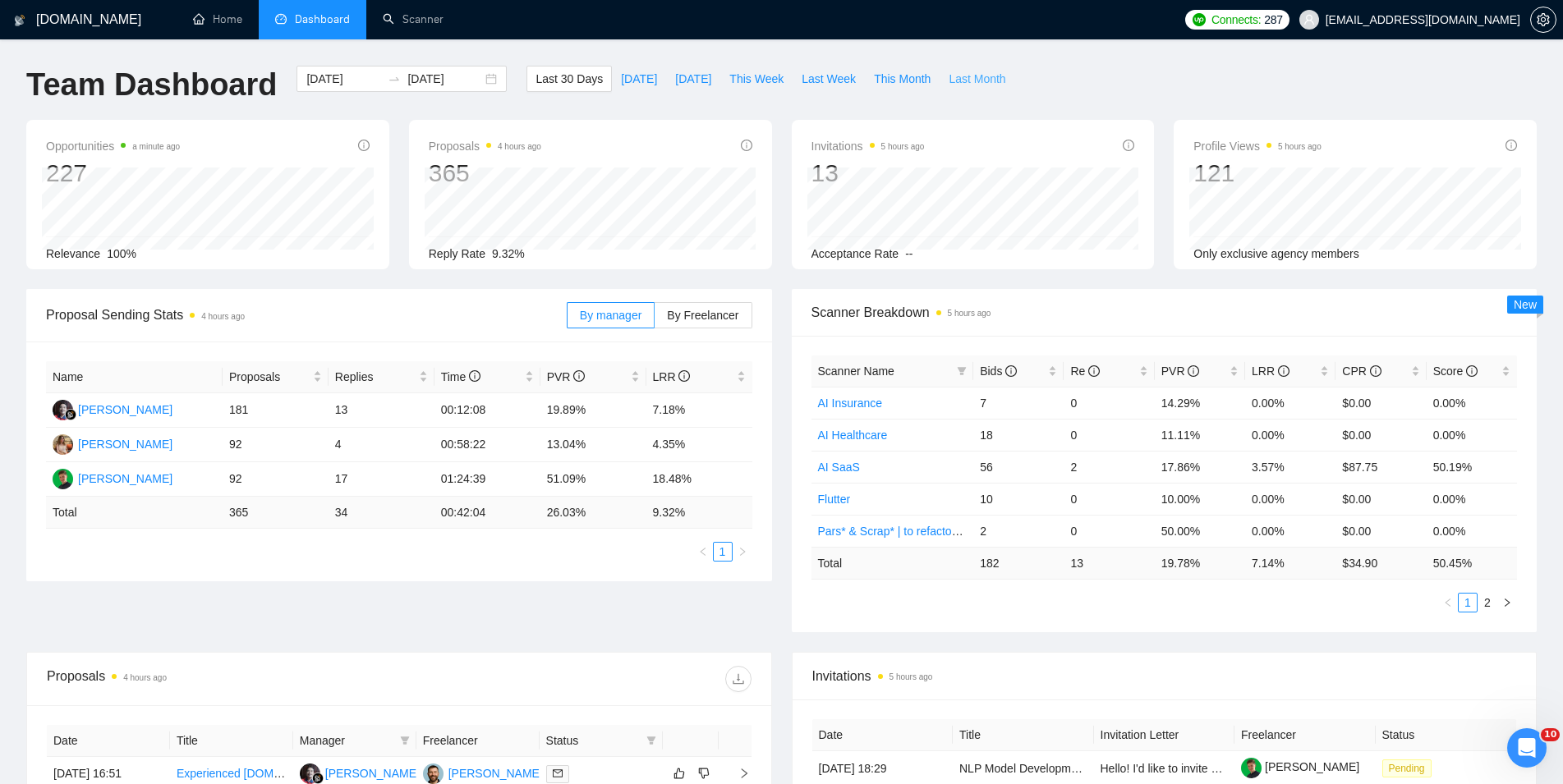
click at [953, 79] on span "Last Month" at bounding box center [976, 79] width 57 height 18
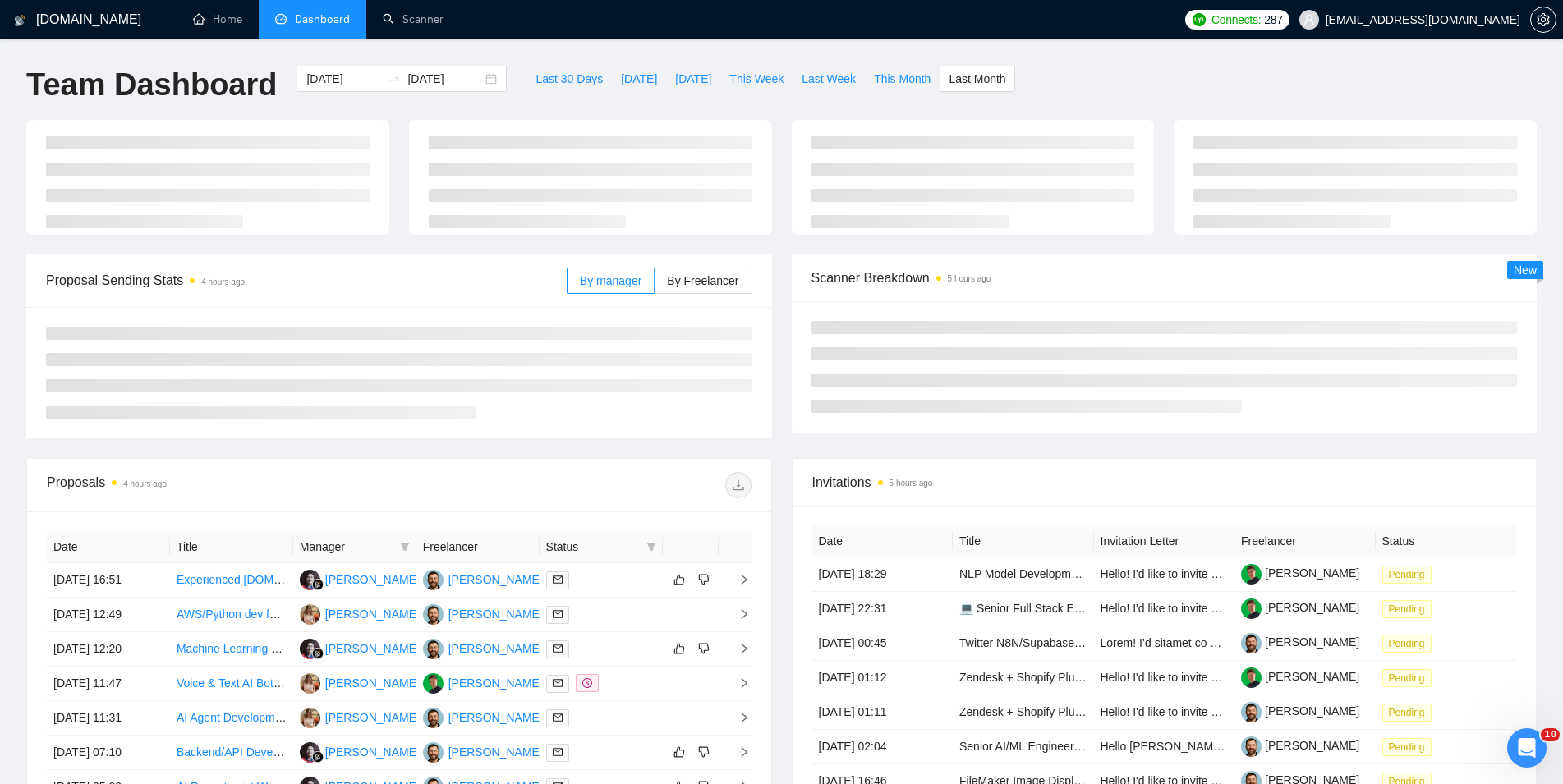
type input "[DATE]"
